Goal: Task Accomplishment & Management: Manage account settings

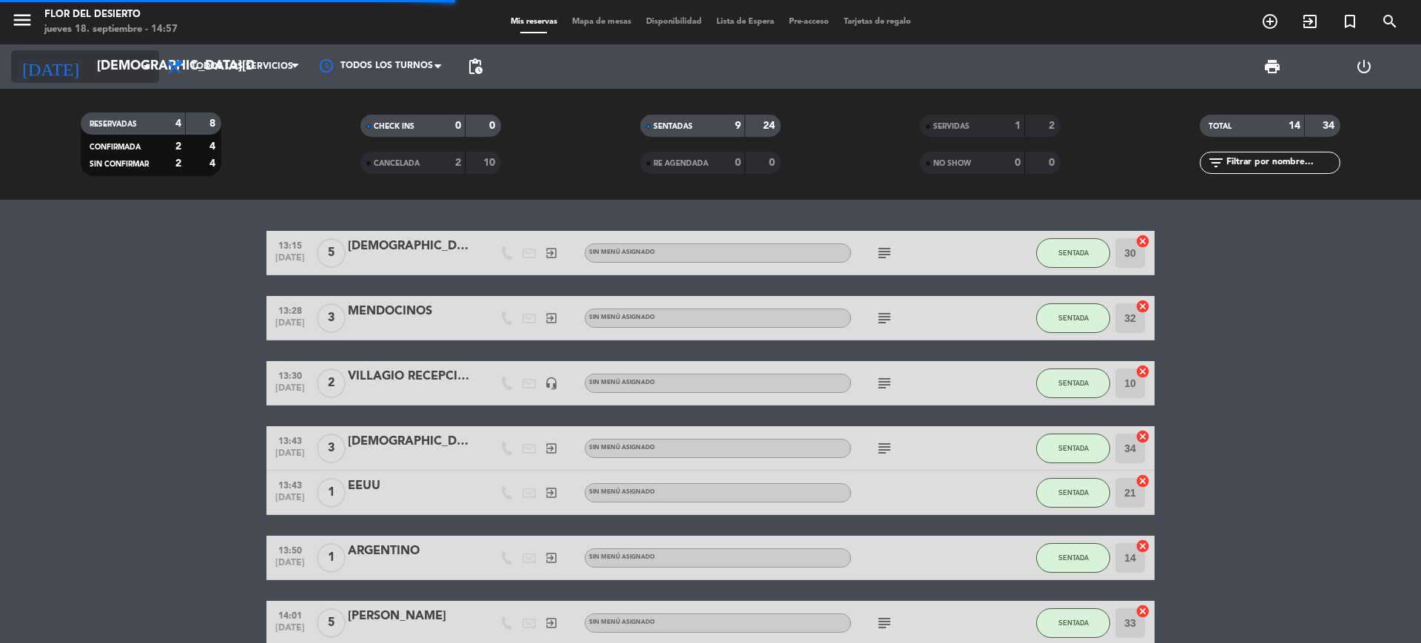
click at [143, 66] on icon "arrow_drop_down" at bounding box center [147, 67] width 18 height 18
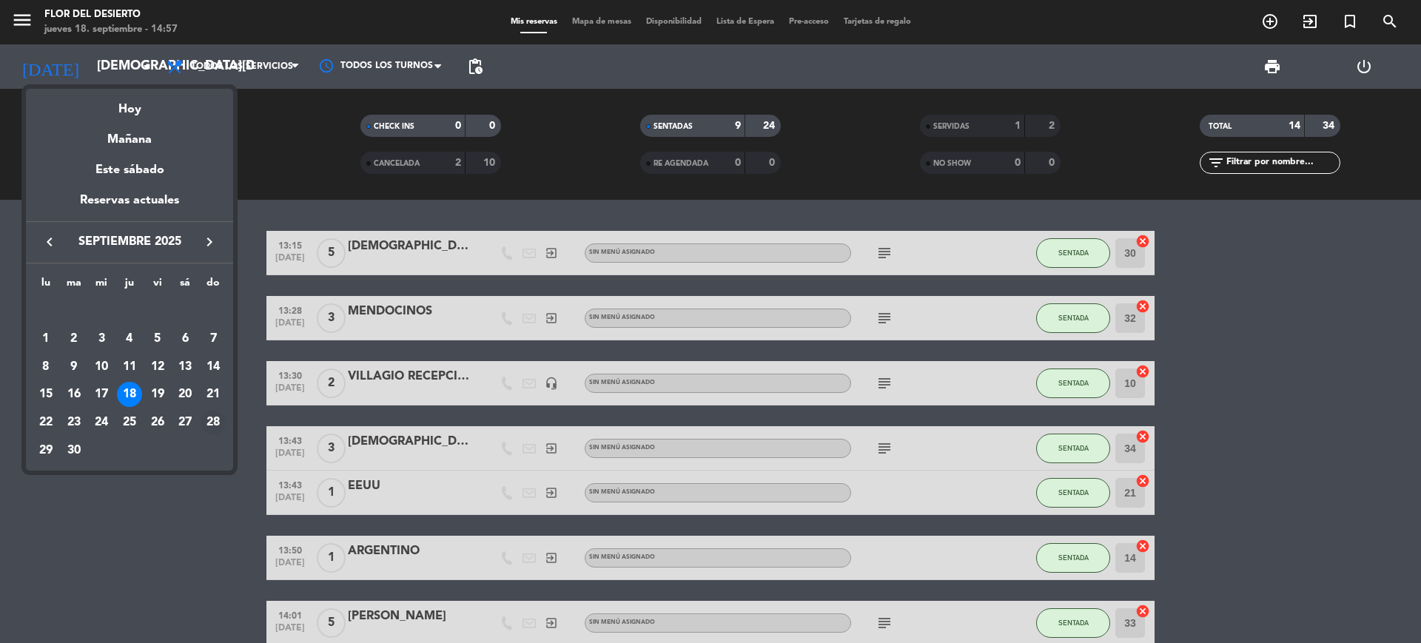
click at [201, 423] on div "28" at bounding box center [213, 422] width 25 height 25
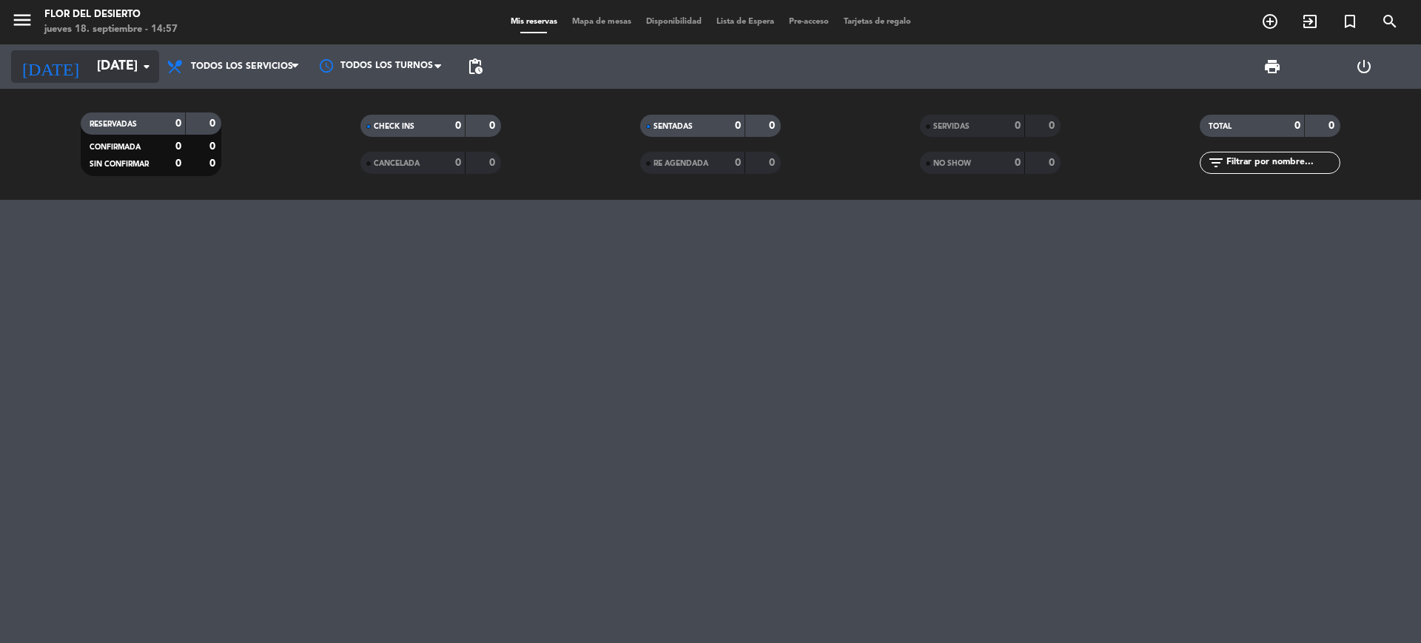
click at [134, 77] on input "[DATE]" at bounding box center [176, 67] width 172 height 30
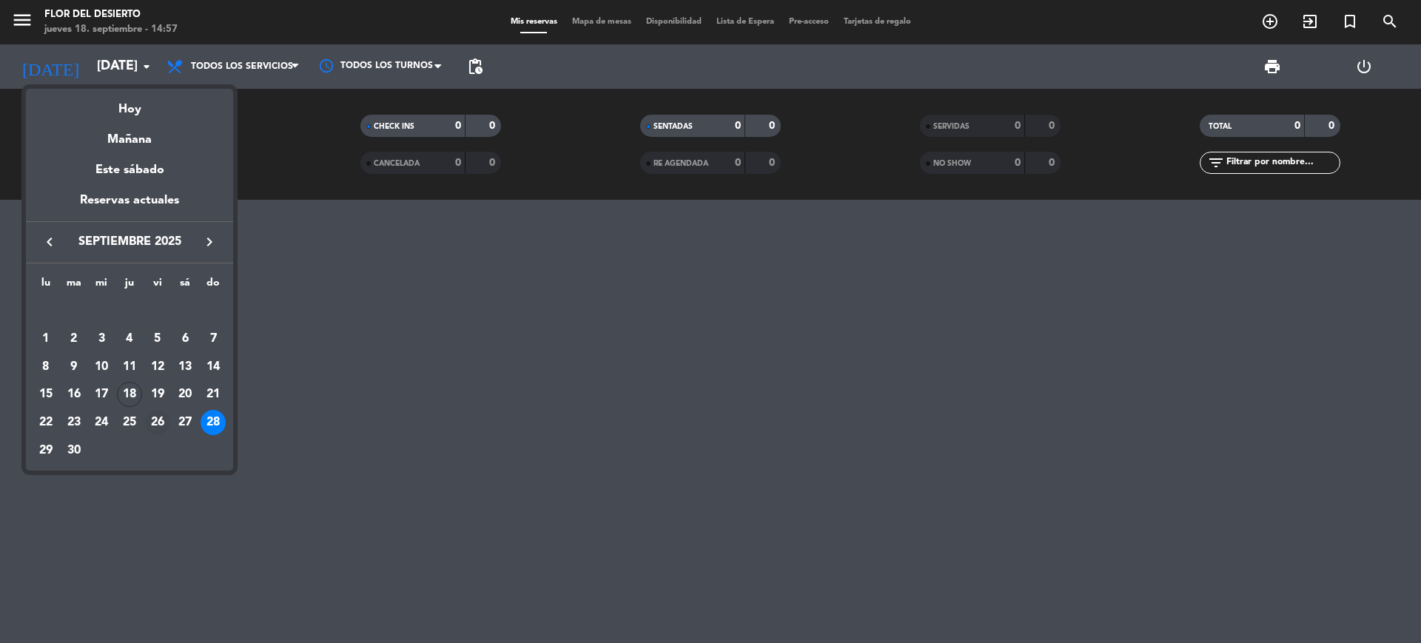
click at [152, 426] on div "26" at bounding box center [157, 422] width 25 height 25
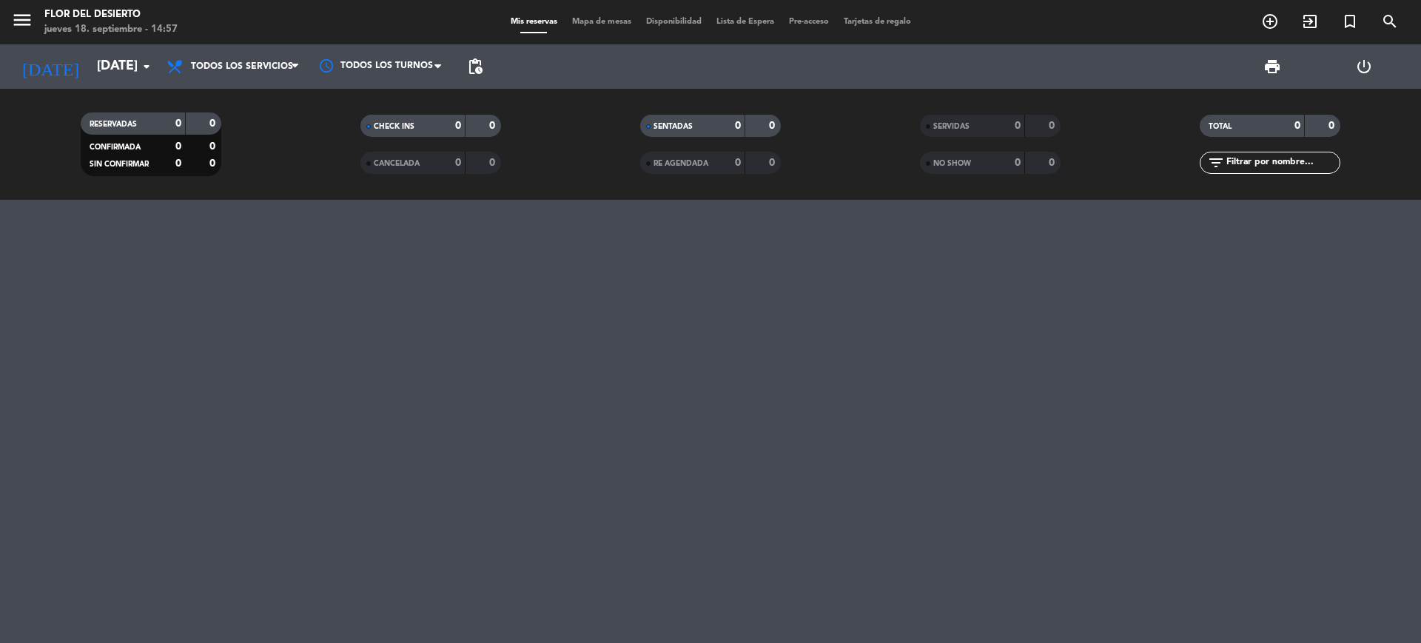
type input "[DATE]"
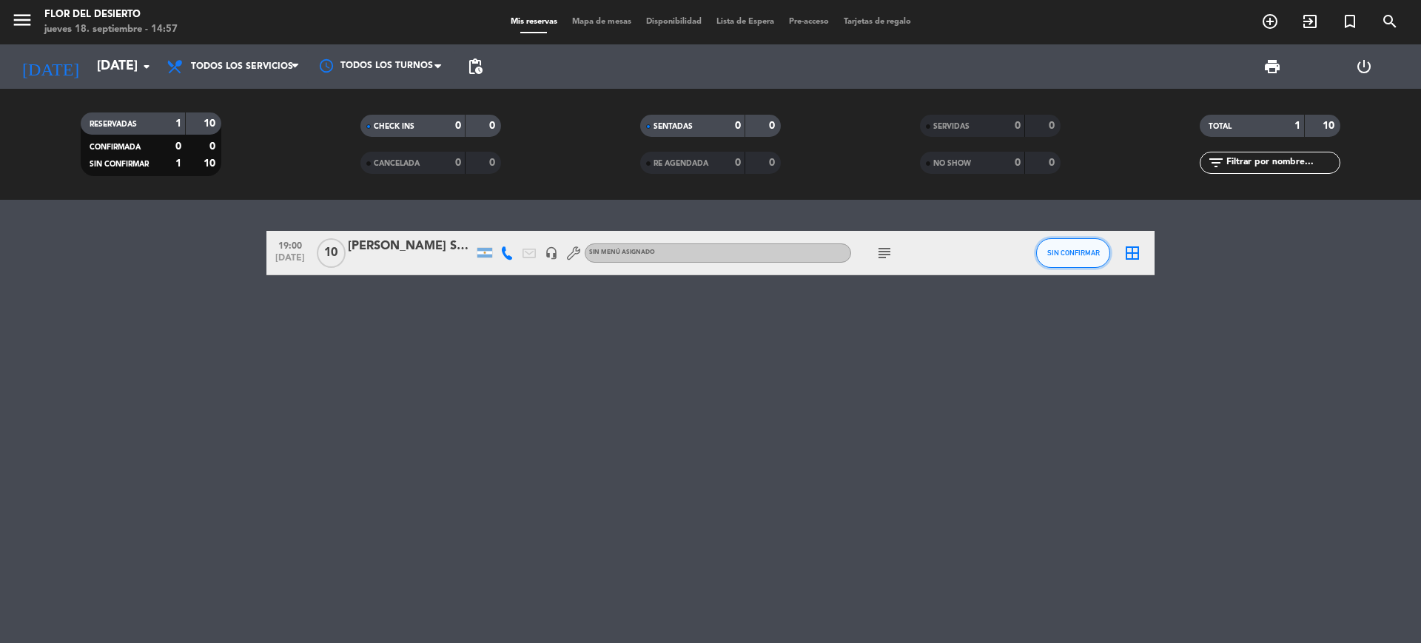
click at [1078, 256] on span "SIN CONFIRMAR" at bounding box center [1073, 253] width 53 height 8
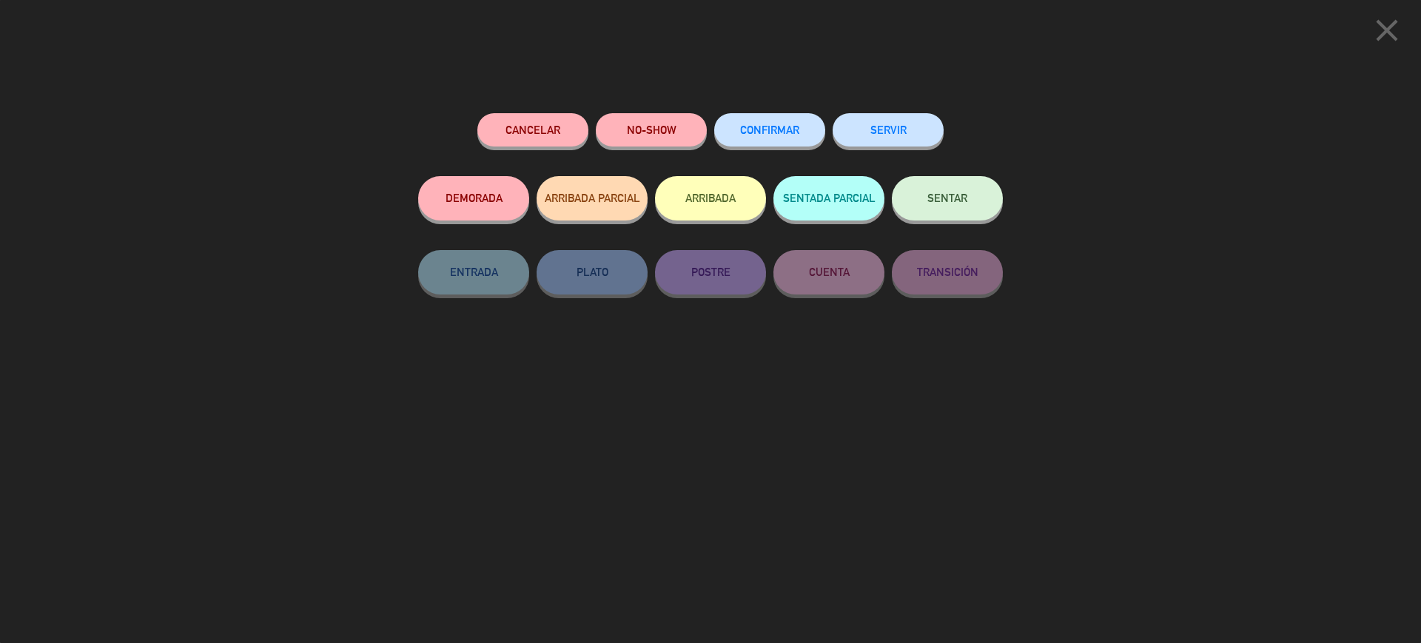
click at [633, 143] on button "NO-SHOW" at bounding box center [651, 129] width 111 height 33
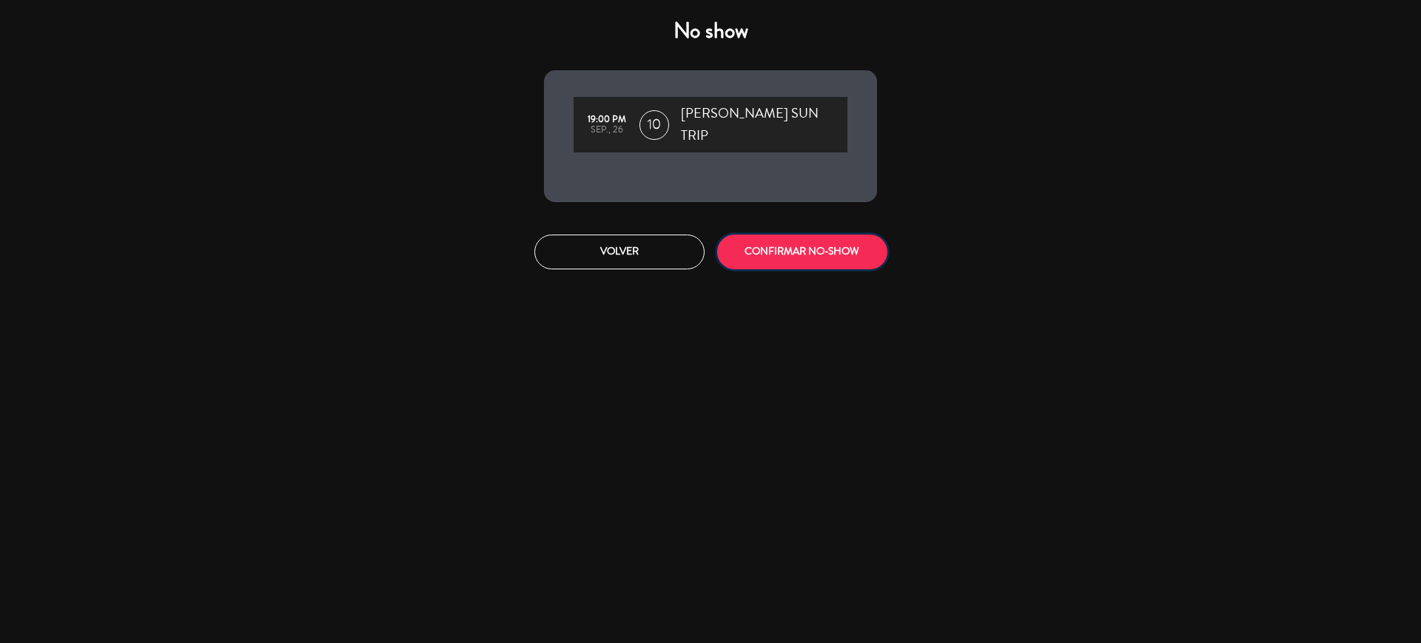
click at [787, 237] on button "CONFIRMAR NO-SHOW" at bounding box center [802, 252] width 170 height 35
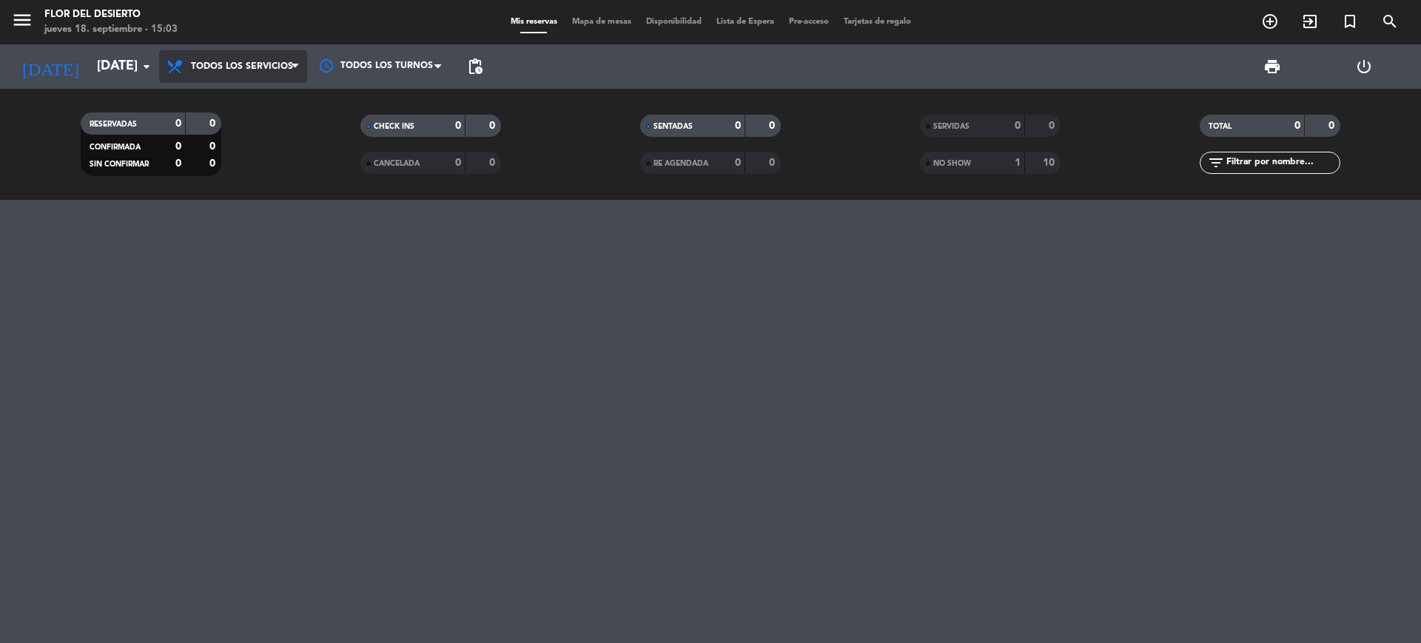
click at [195, 71] on span "Todos los servicios" at bounding box center [242, 66] width 102 height 10
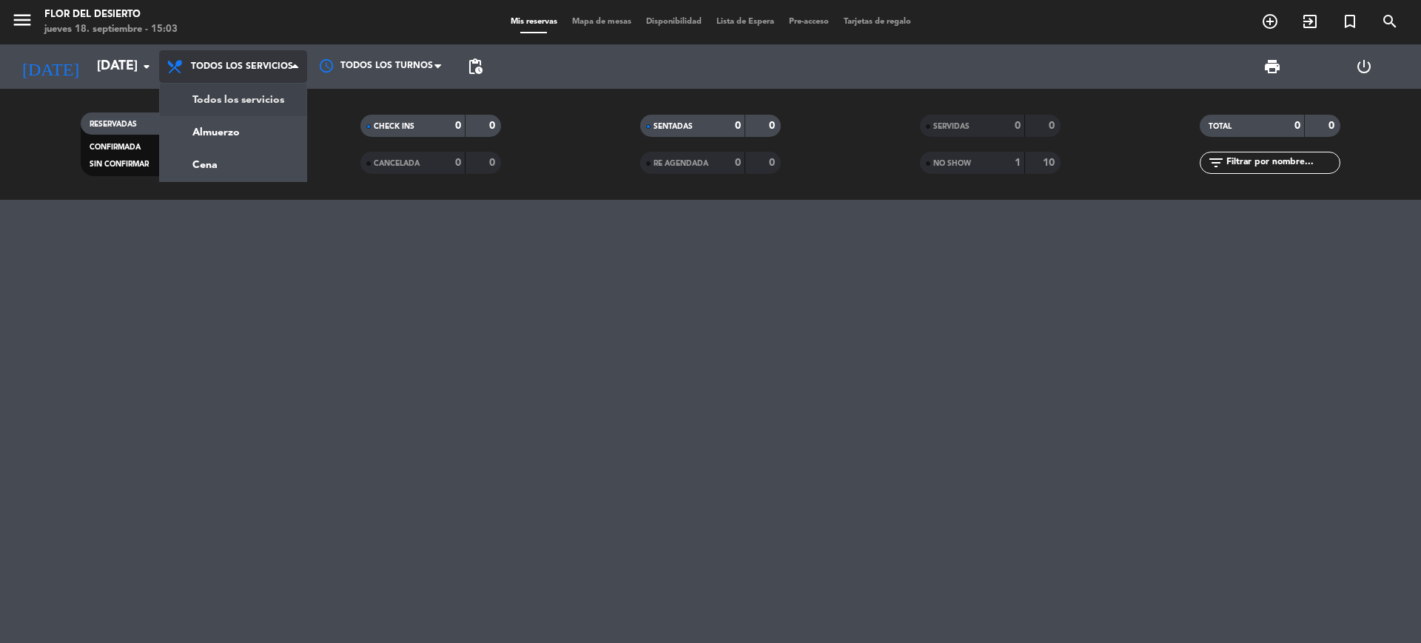
click at [241, 103] on div "menu FLOR DEL DESIERTO [DATE] 18. septiembre - 15:03 Mis reservas Mapa de mesas…" at bounding box center [710, 100] width 1421 height 200
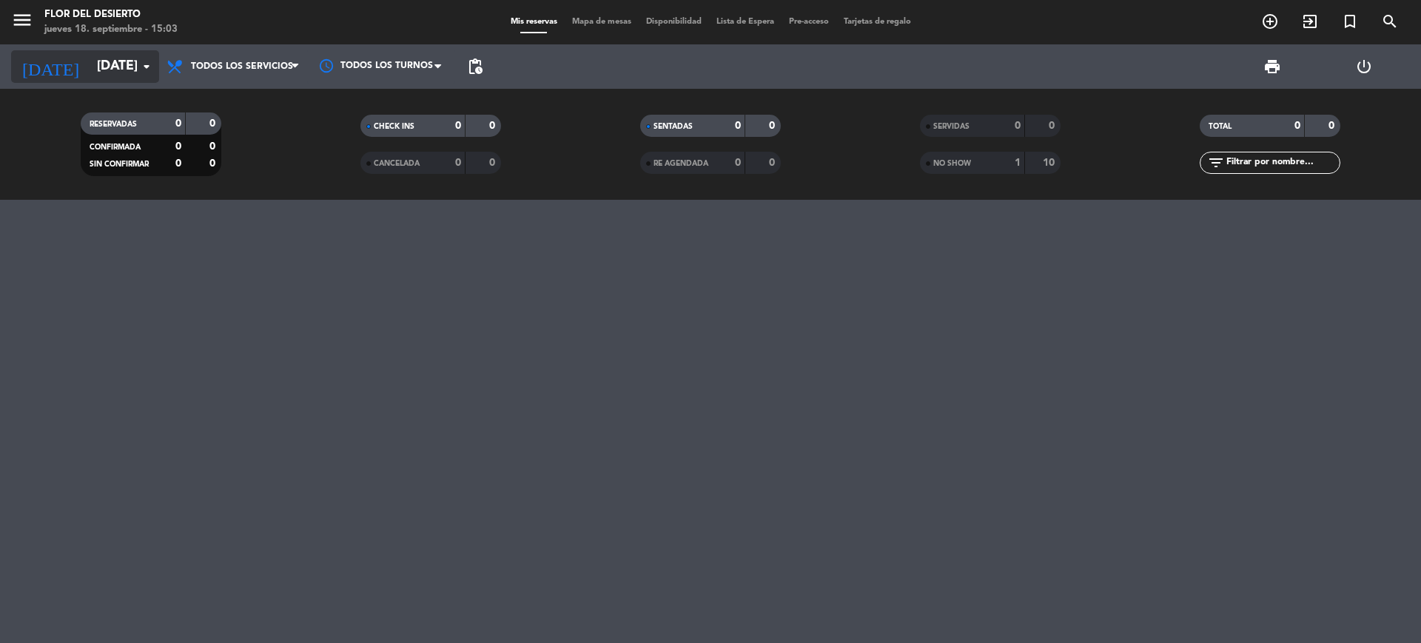
click at [152, 74] on icon "arrow_drop_down" at bounding box center [147, 67] width 18 height 18
